Goal: Task Accomplishment & Management: Complete application form

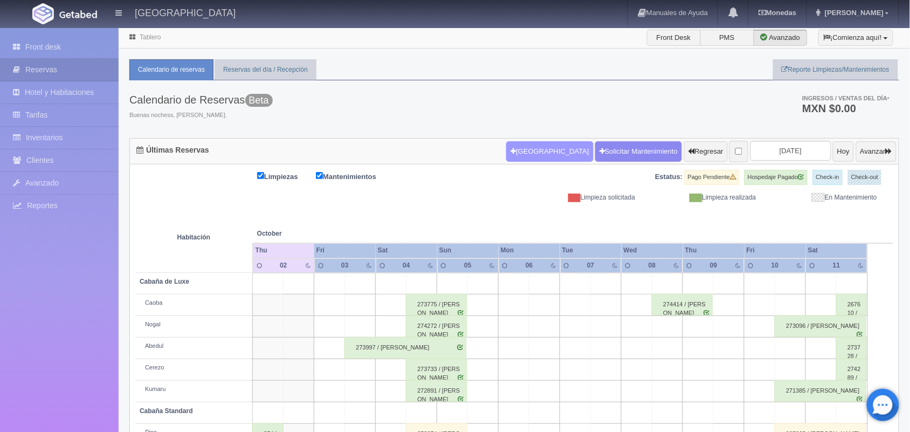
click at [526, 151] on button "[GEOGRAPHIC_DATA]" at bounding box center [549, 151] width 87 height 20
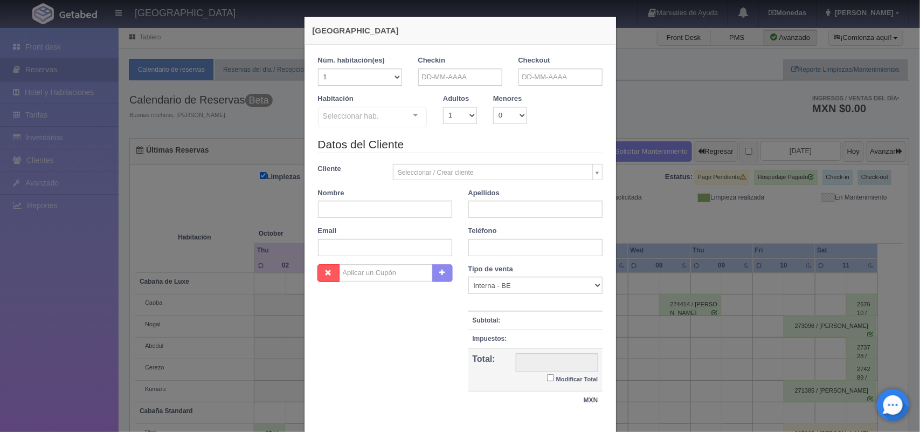
checkbox input "false"
click at [462, 73] on input "text" at bounding box center [460, 76] width 84 height 17
click at [510, 97] on span "Next" at bounding box center [514, 94] width 9 height 9
click at [512, 149] on link "8" at bounding box center [513, 145] width 14 height 16
type input "[DATE]"
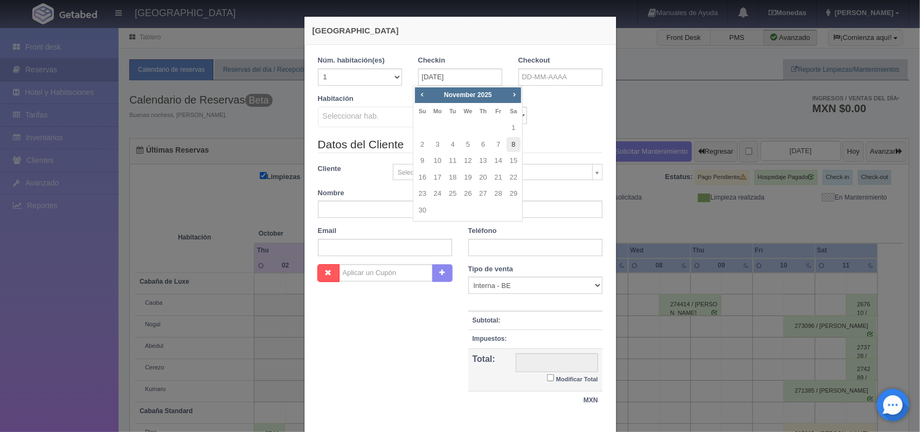
checkbox input "false"
click at [568, 81] on input "text" at bounding box center [560, 76] width 84 height 17
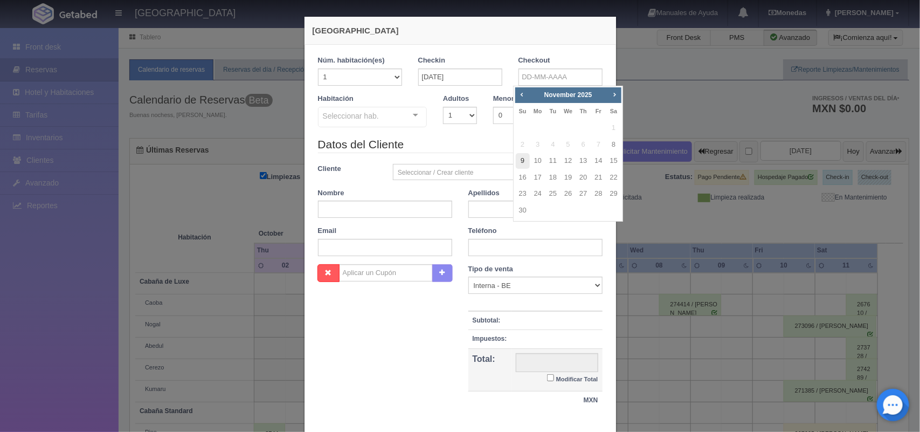
click at [523, 162] on link "9" at bounding box center [523, 161] width 14 height 16
type input "[DATE]"
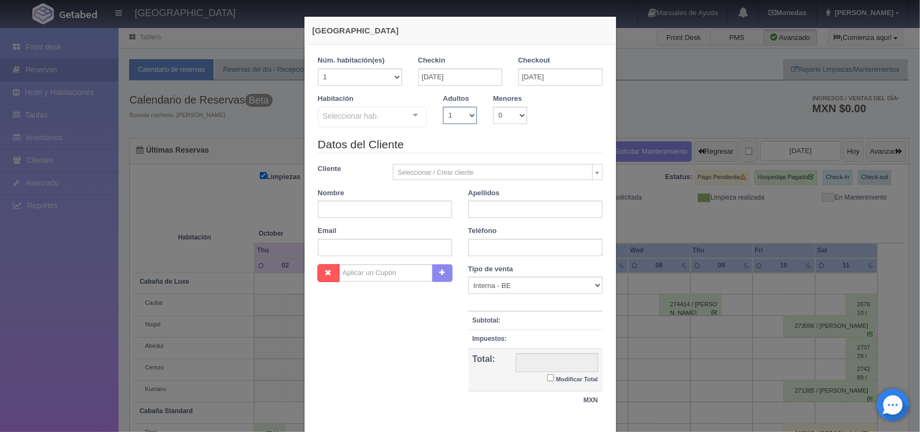
checkbox input "false"
click at [459, 119] on select "1 2 3 4 5 6 7 8 9 10" at bounding box center [460, 115] width 34 height 17
select select "2"
click at [443, 107] on select "1 2 3 4 5 6 7 8 9 10" at bounding box center [460, 115] width 34 height 17
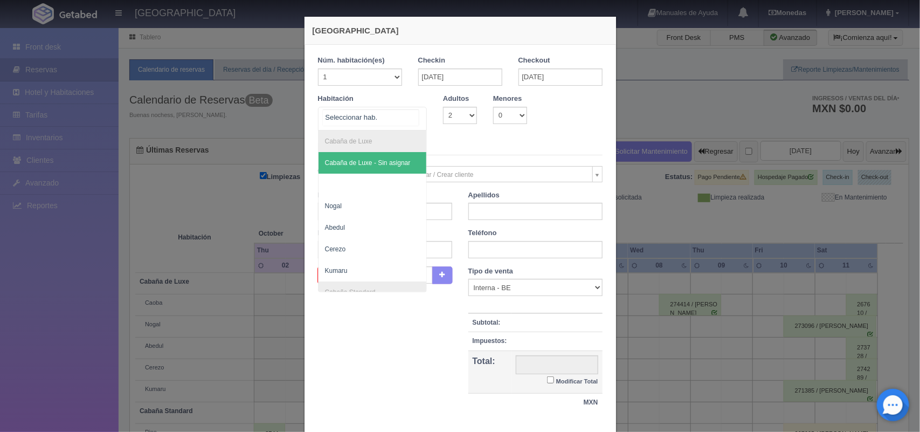
click at [412, 120] on div at bounding box center [416, 115] width 22 height 16
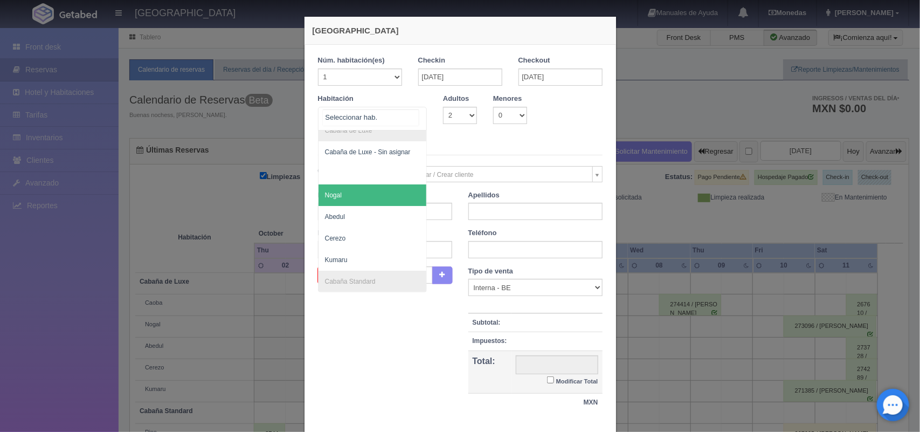
scroll to position [19, 0]
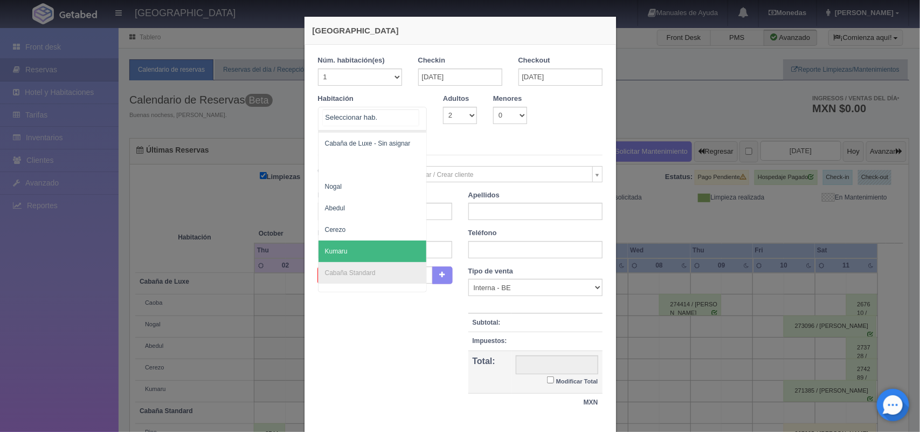
click at [345, 252] on span "Kumaru" at bounding box center [372, 251] width 108 height 22
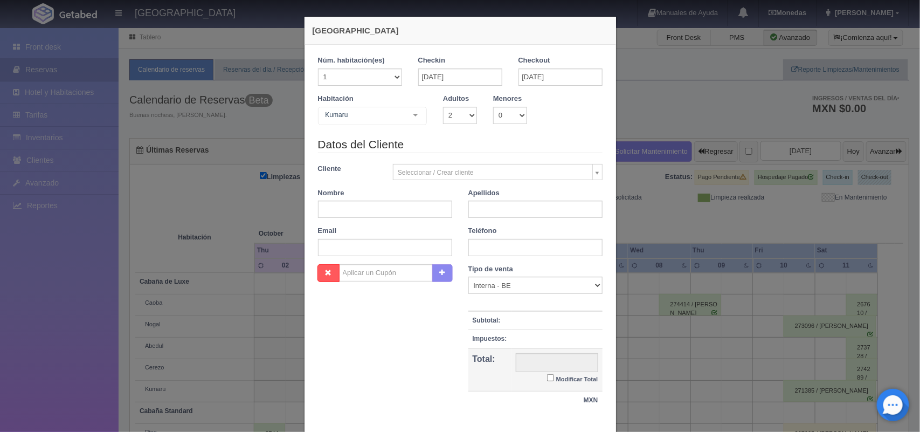
checkbox input "false"
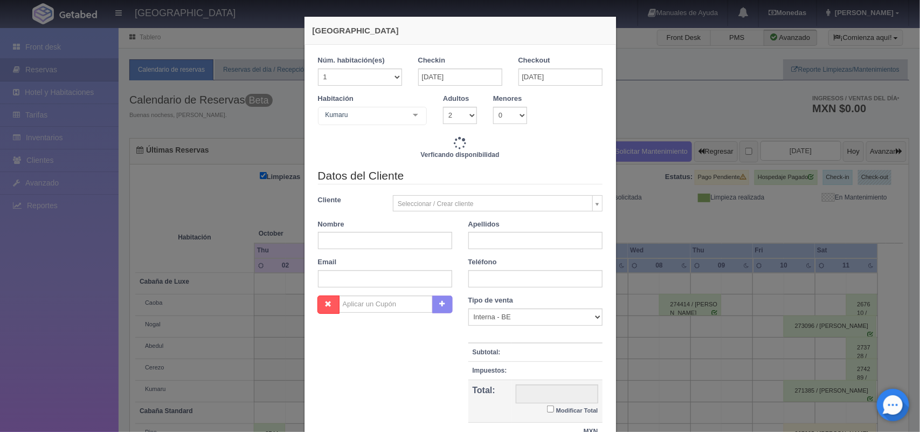
type input "2220.00"
checkbox input "false"
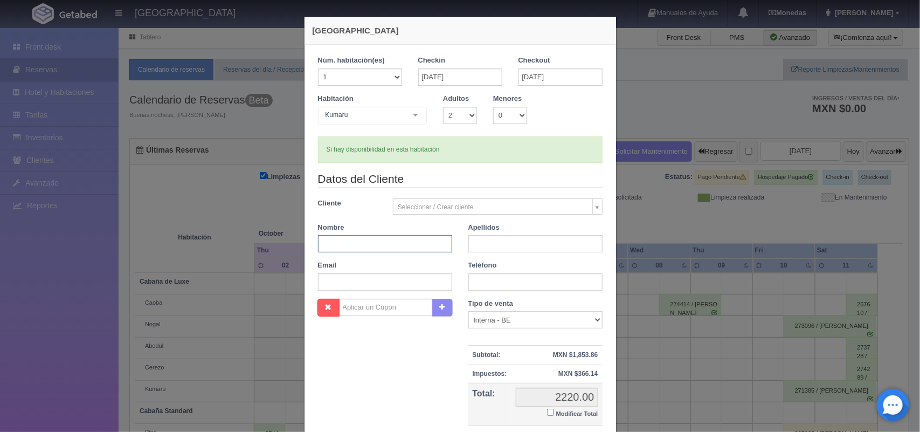
click at [375, 248] on input "text" at bounding box center [385, 243] width 134 height 17
type input "[PERSON_NAME]"
click at [527, 243] on input "text" at bounding box center [535, 243] width 134 height 17
type input "[PERSON_NAME]"
click at [532, 284] on input "text" at bounding box center [535, 281] width 134 height 17
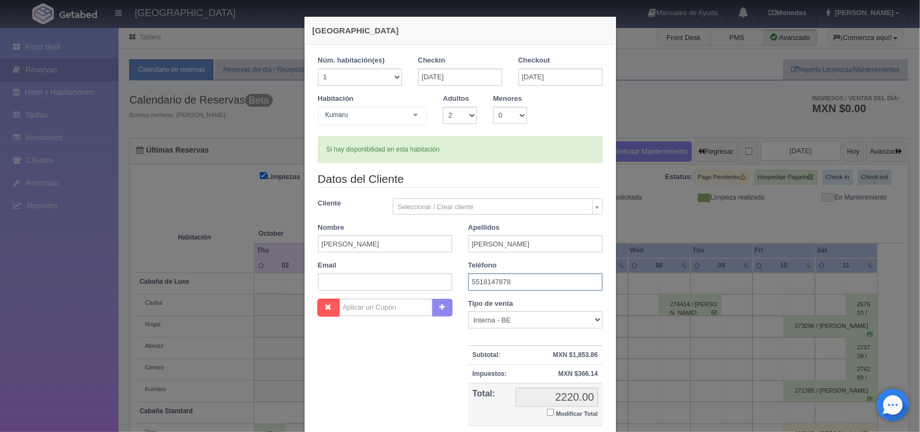
scroll to position [35, 0]
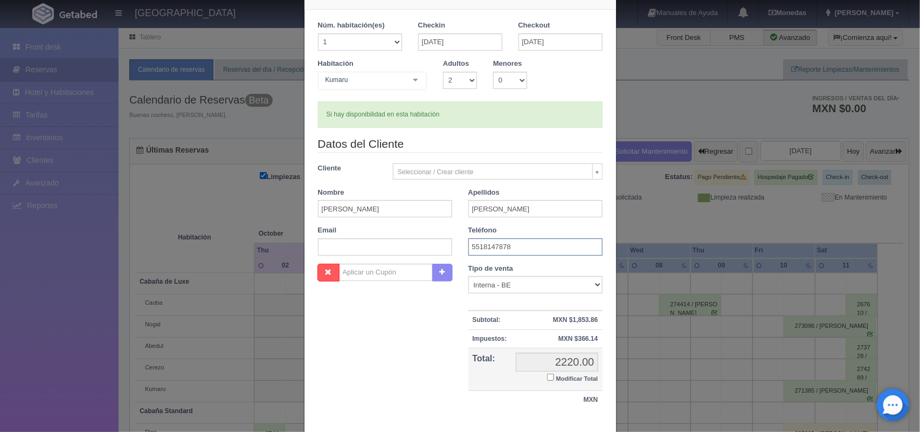
type input "5518147878"
click at [547, 379] on input "Modificar Total" at bounding box center [550, 376] width 7 height 7
checkbox input "true"
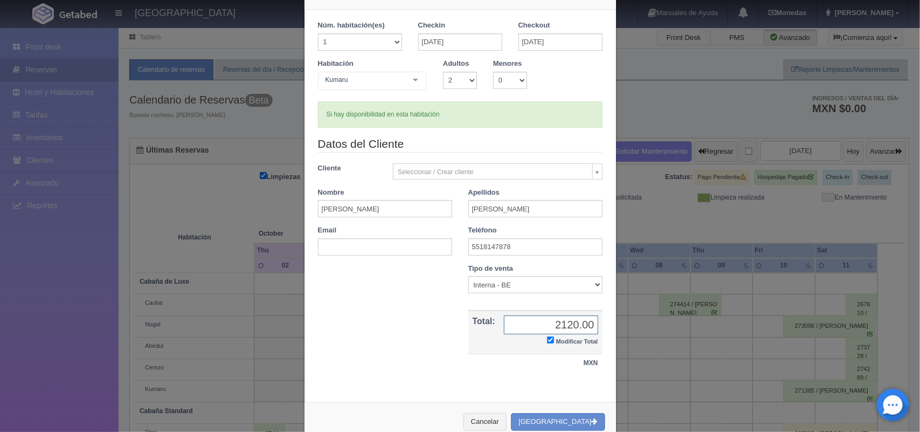
scroll to position [62, 0]
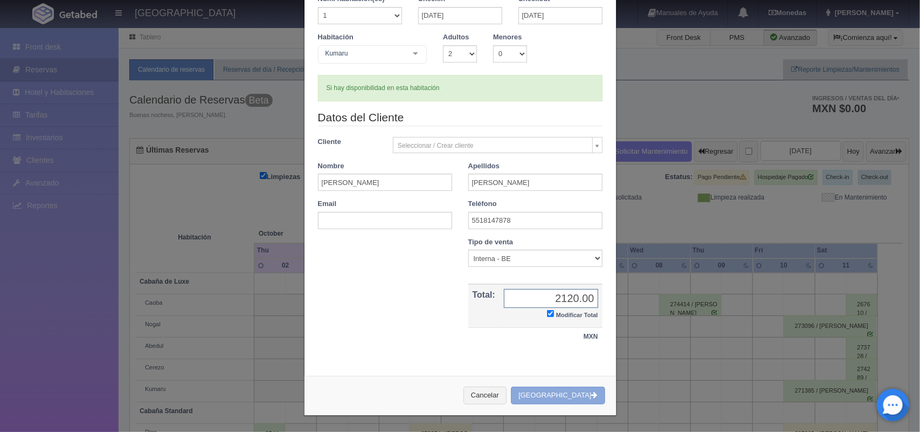
type input "2120.00"
click at [537, 399] on button "[GEOGRAPHIC_DATA]" at bounding box center [558, 395] width 94 height 18
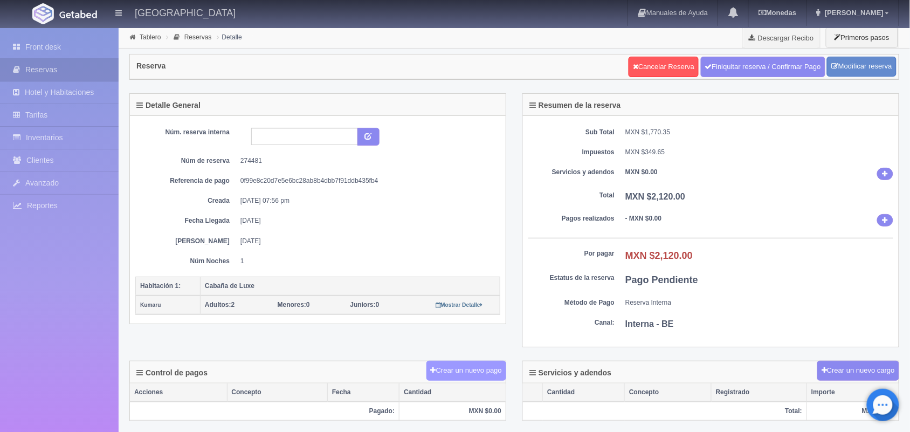
click at [452, 374] on button "Crear un nuevo pago" at bounding box center [466, 370] width 80 height 20
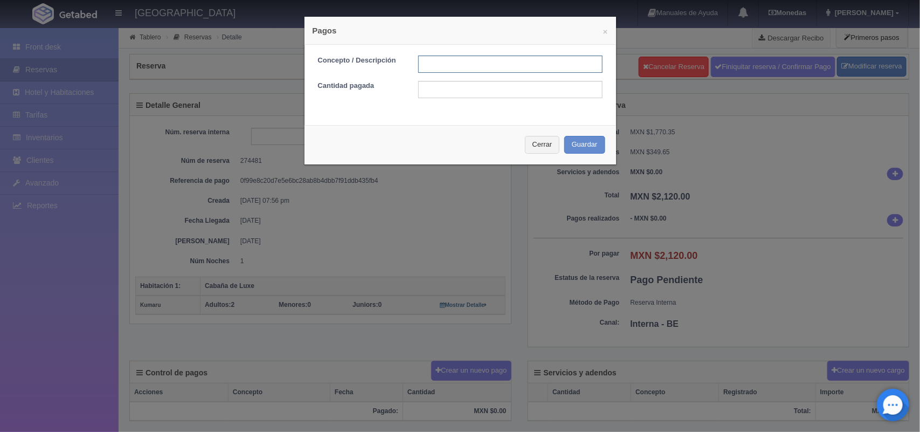
click at [454, 60] on input "text" at bounding box center [510, 63] width 184 height 17
type input "Pago transferencia [DATE]"
click at [505, 94] on input "text" at bounding box center [510, 89] width 184 height 17
type input "1060.00"
click at [580, 151] on button "Guardar" at bounding box center [584, 145] width 41 height 18
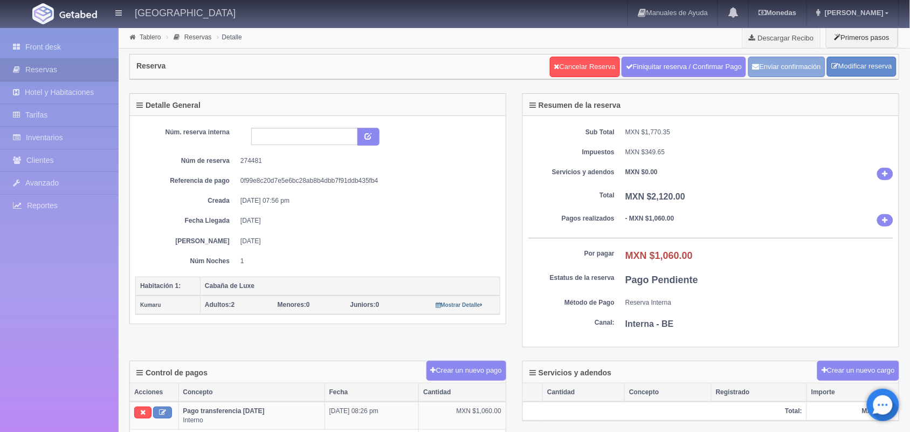
click at [790, 66] on button "Enviar confirmación" at bounding box center [786, 67] width 77 height 20
click at [774, 33] on link "Descargar Recibo" at bounding box center [781, 38] width 77 height 22
